Goal: Navigation & Orientation: Find specific page/section

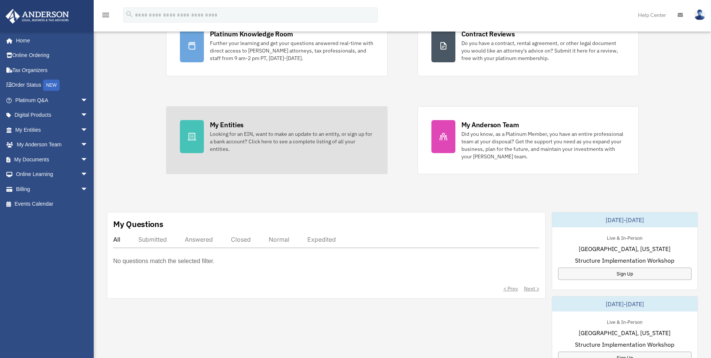
scroll to position [38, 0]
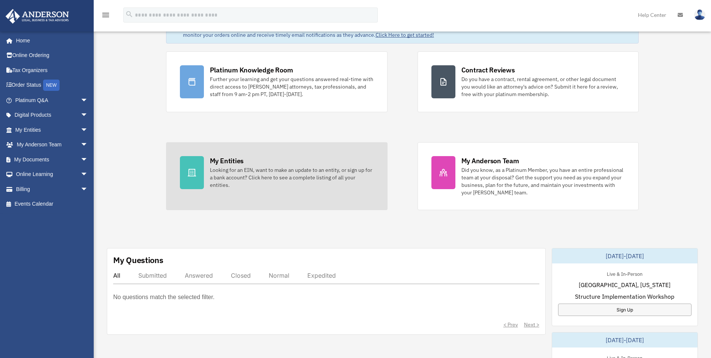
click at [221, 161] on div "My Entities" at bounding box center [227, 160] width 34 height 9
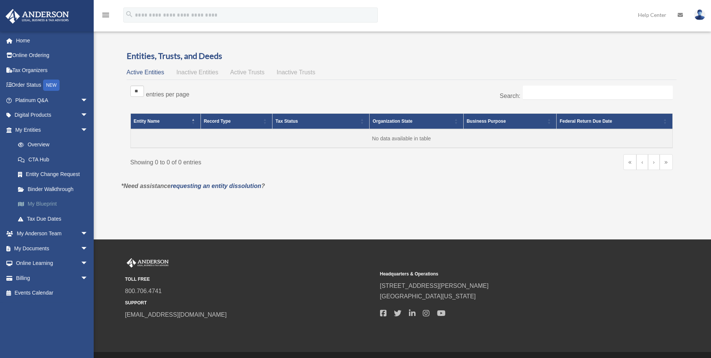
click at [35, 201] on link "My Blueprint" at bounding box center [55, 204] width 89 height 15
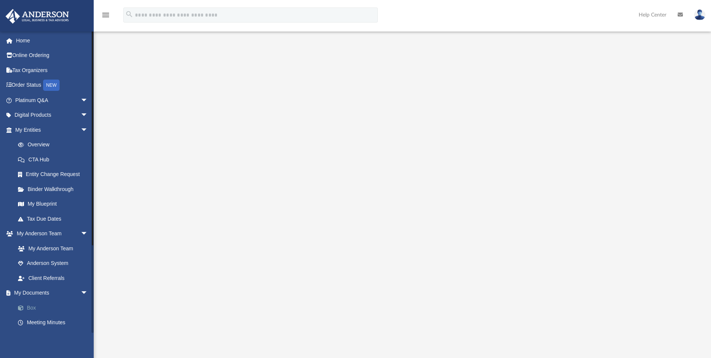
click at [29, 307] on link "Box" at bounding box center [55, 307] width 89 height 15
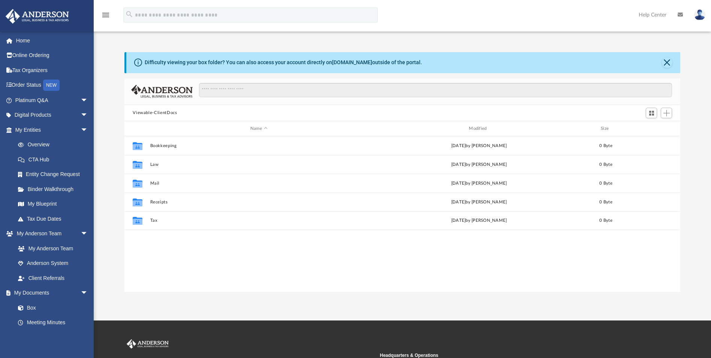
scroll to position [165, 551]
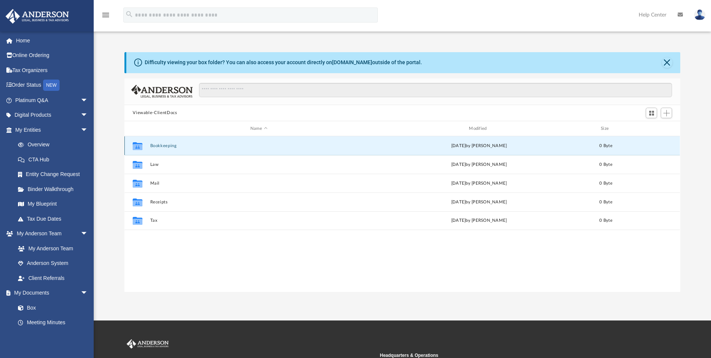
click at [170, 144] on button "Bookkeeping" at bounding box center [258, 145] width 217 height 5
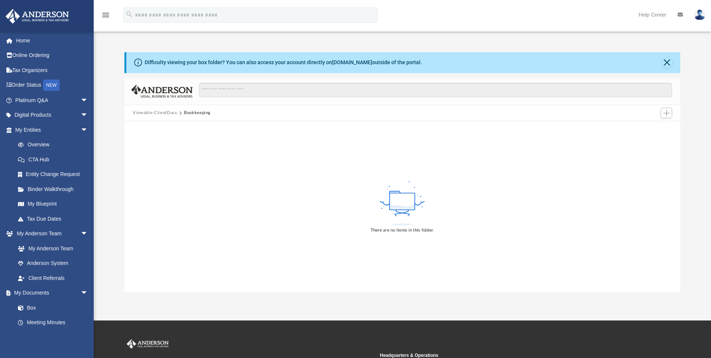
click at [170, 144] on div "There are no items in this folder." at bounding box center [403, 206] width 556 height 170
click at [670, 62] on button "Close" at bounding box center [667, 62] width 11 height 11
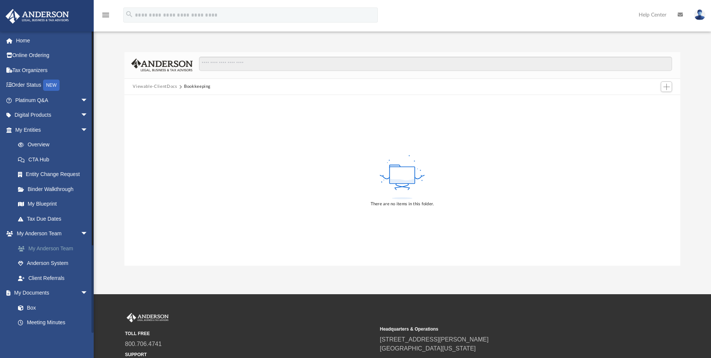
click at [30, 248] on link "My Anderson Team" at bounding box center [55, 248] width 89 height 15
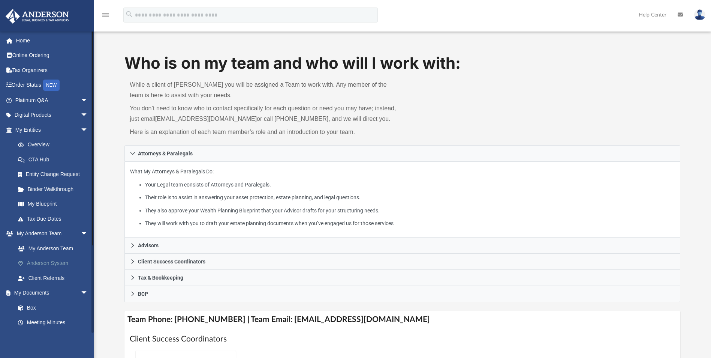
click at [48, 263] on link "Anderson System" at bounding box center [55, 263] width 89 height 15
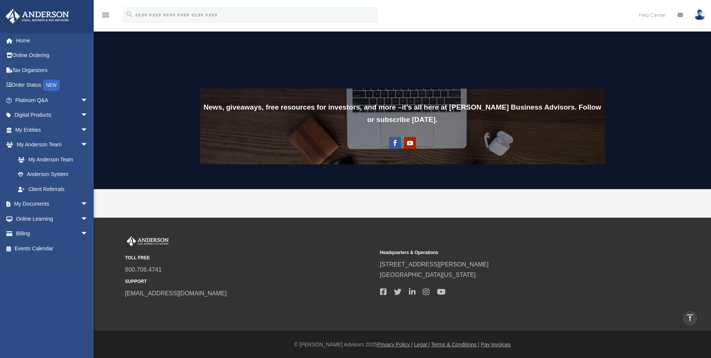
scroll to position [556, 0]
click at [81, 217] on span "arrow_drop_down" at bounding box center [88, 218] width 15 height 15
click at [39, 234] on link "Courses" at bounding box center [55, 233] width 89 height 15
